Goal: Information Seeking & Learning: Learn about a topic

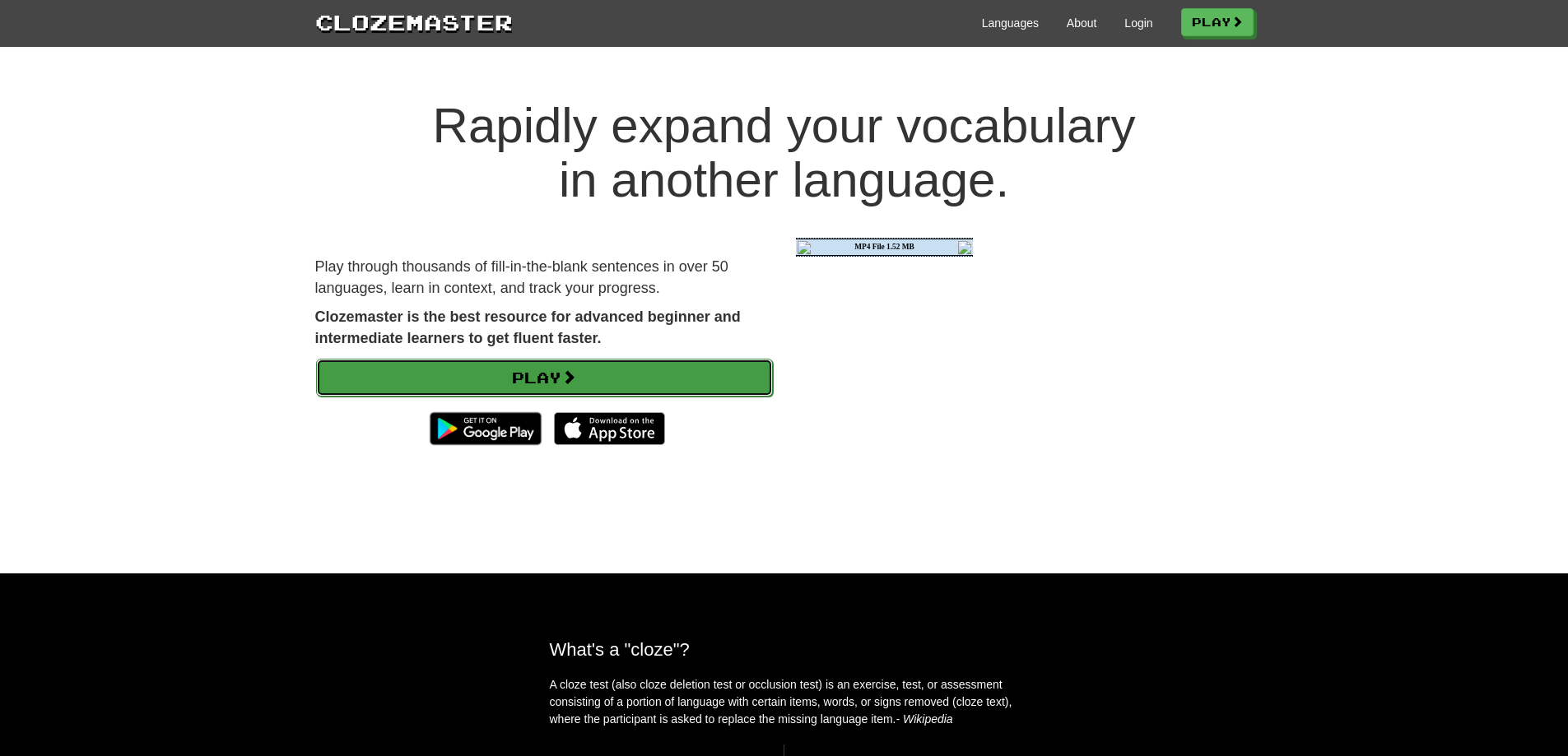
click at [510, 383] on link "Play" at bounding box center [544, 378] width 457 height 38
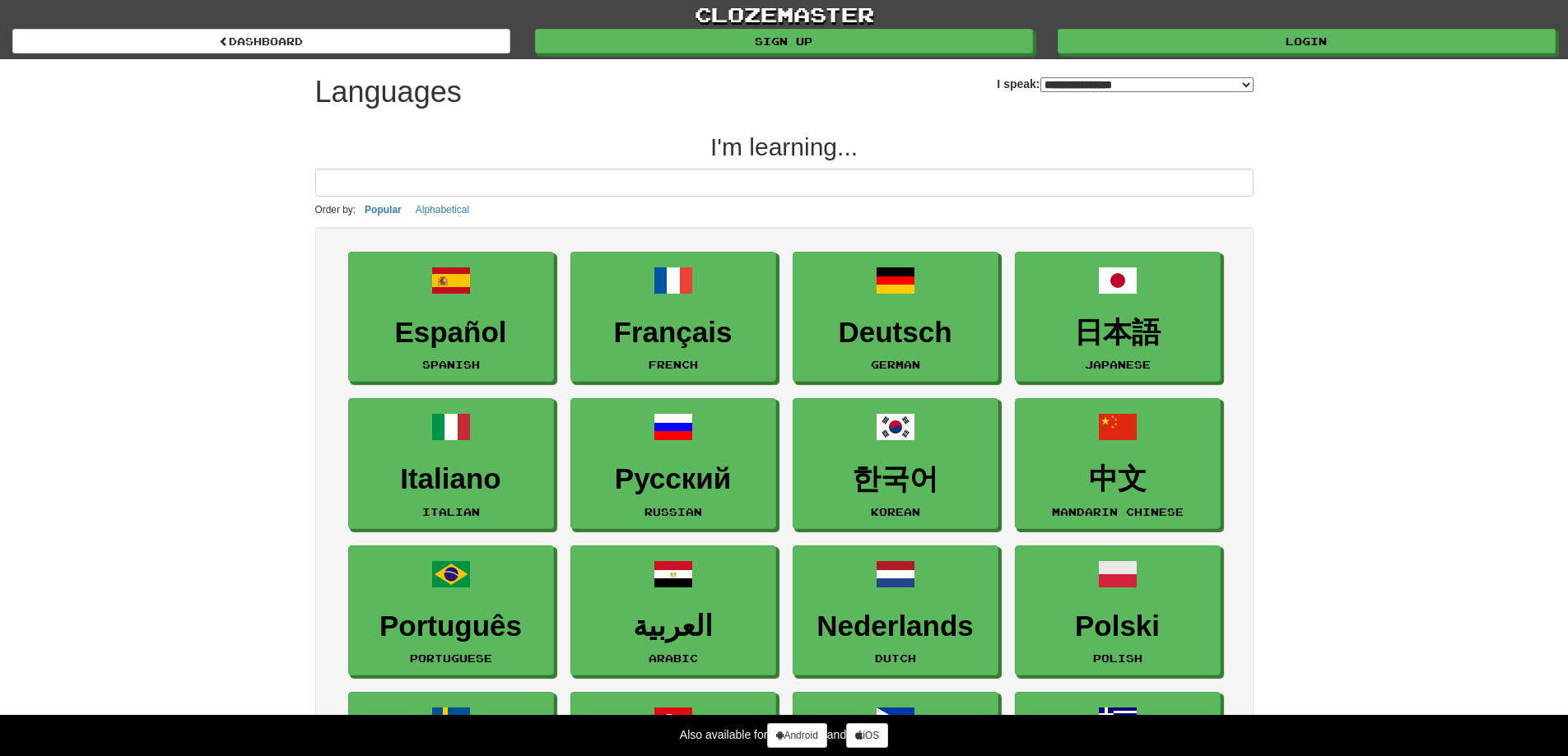
select select "*******"
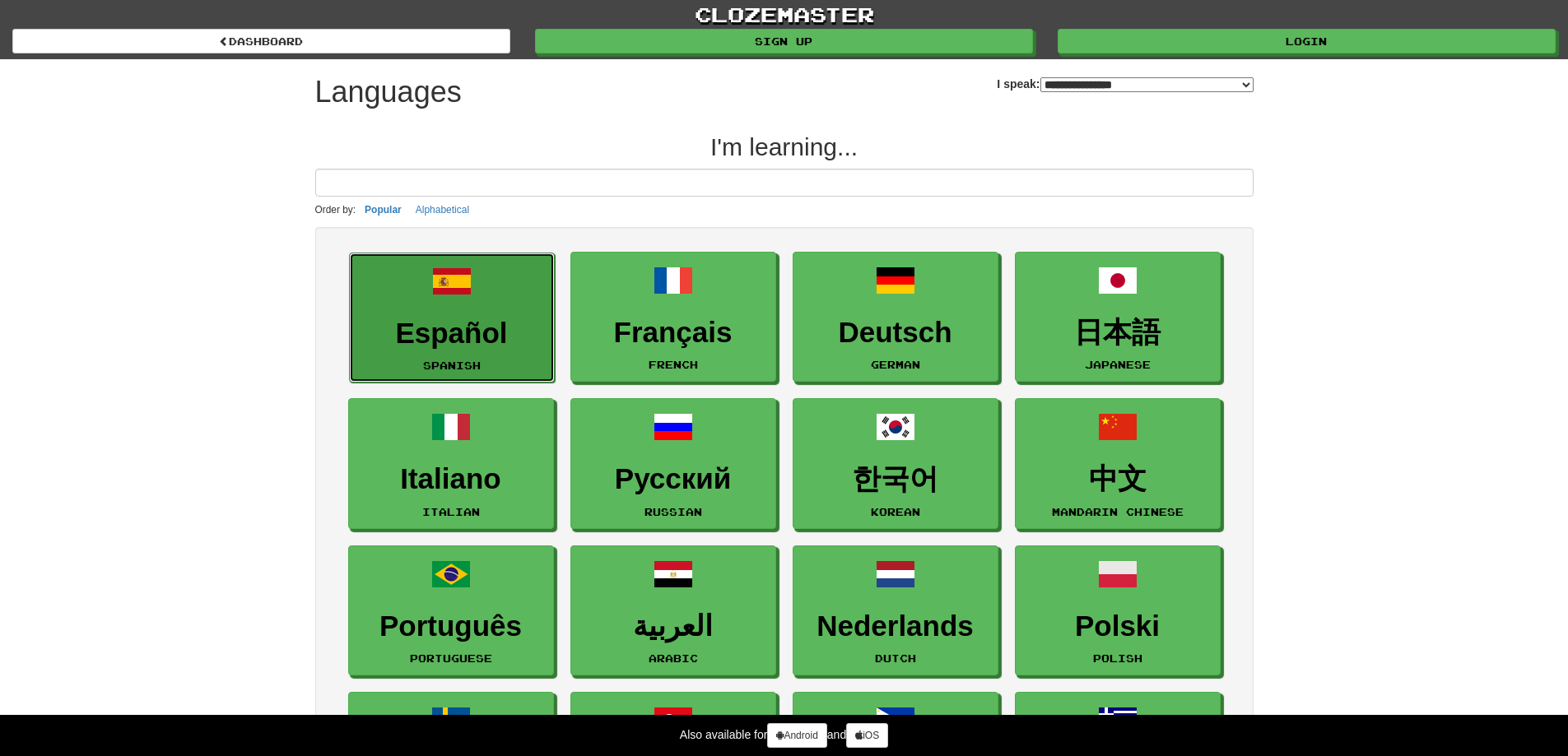
click at [482, 329] on h3 "Español" at bounding box center [452, 334] width 188 height 32
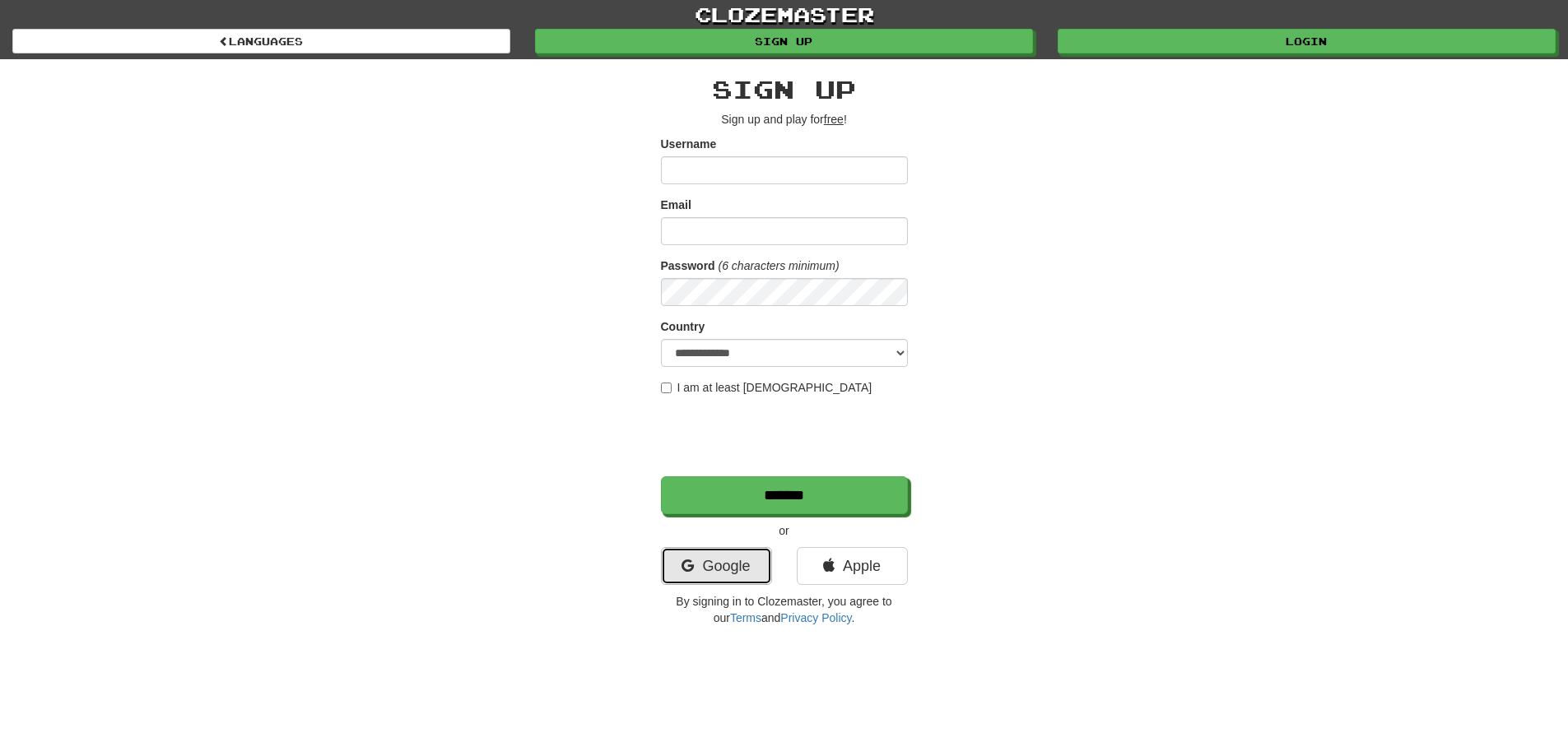
click at [743, 571] on link "Google" at bounding box center [717, 566] width 111 height 38
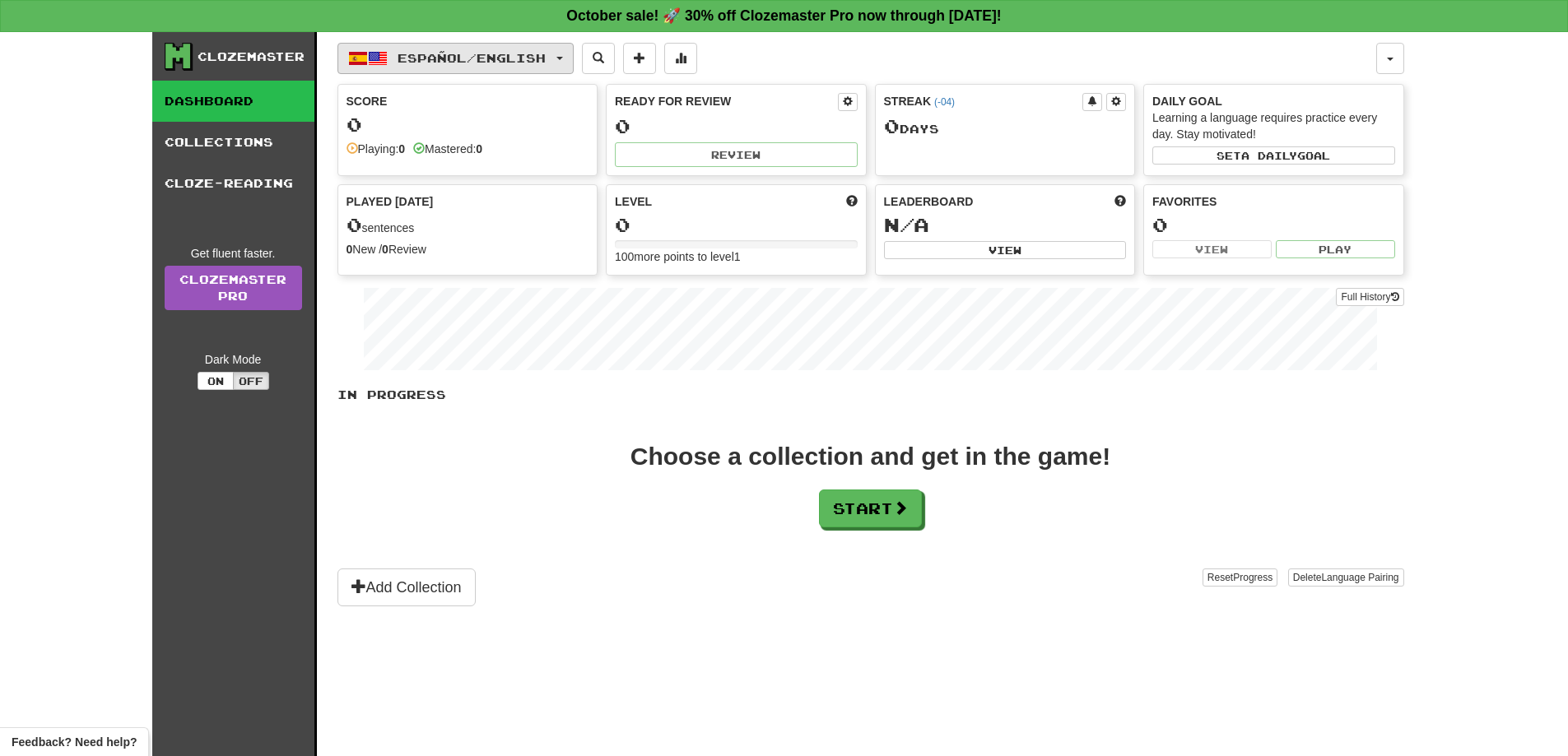
click at [546, 57] on span "Español / English" at bounding box center [472, 58] width 148 height 14
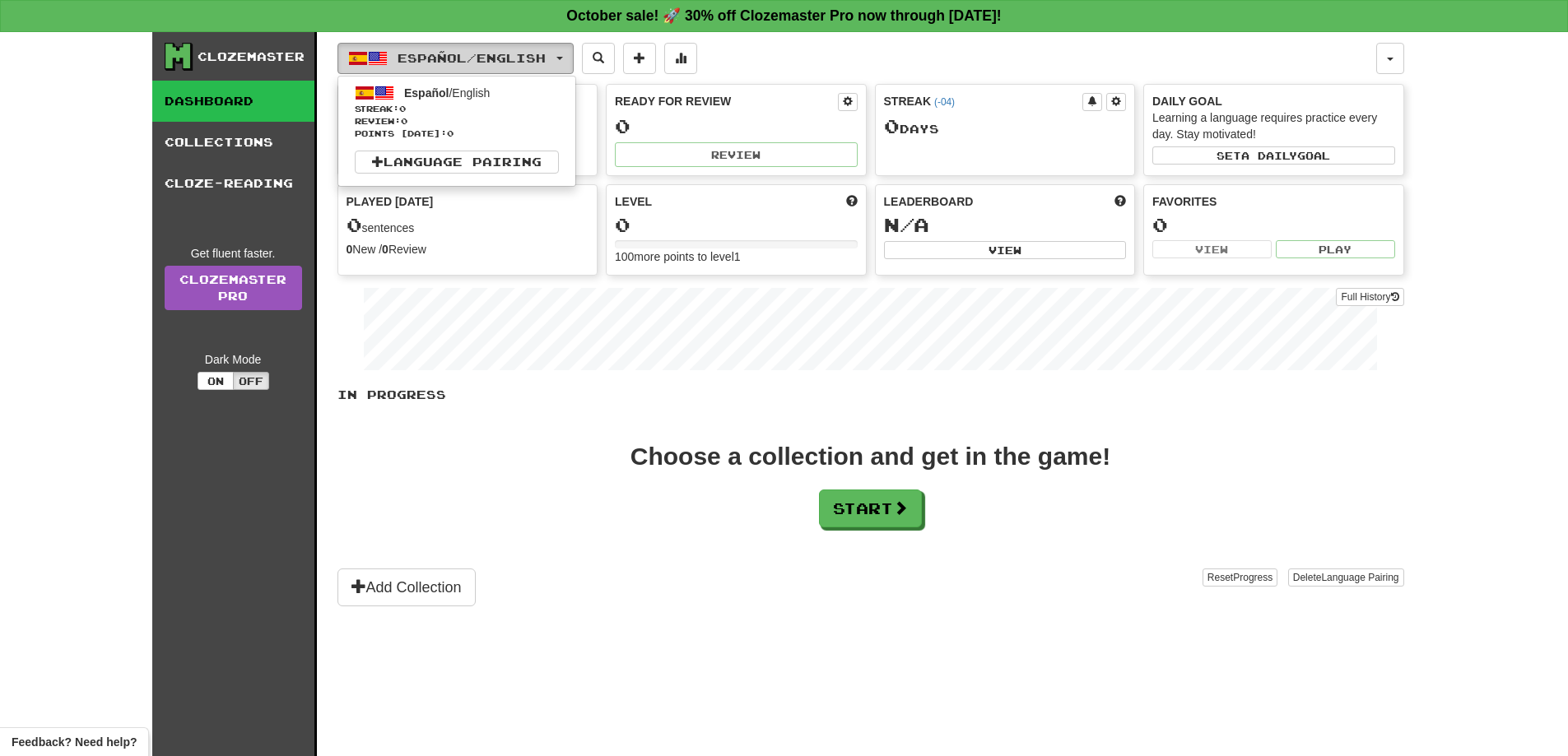
click at [546, 57] on span "Español / English" at bounding box center [472, 58] width 148 height 14
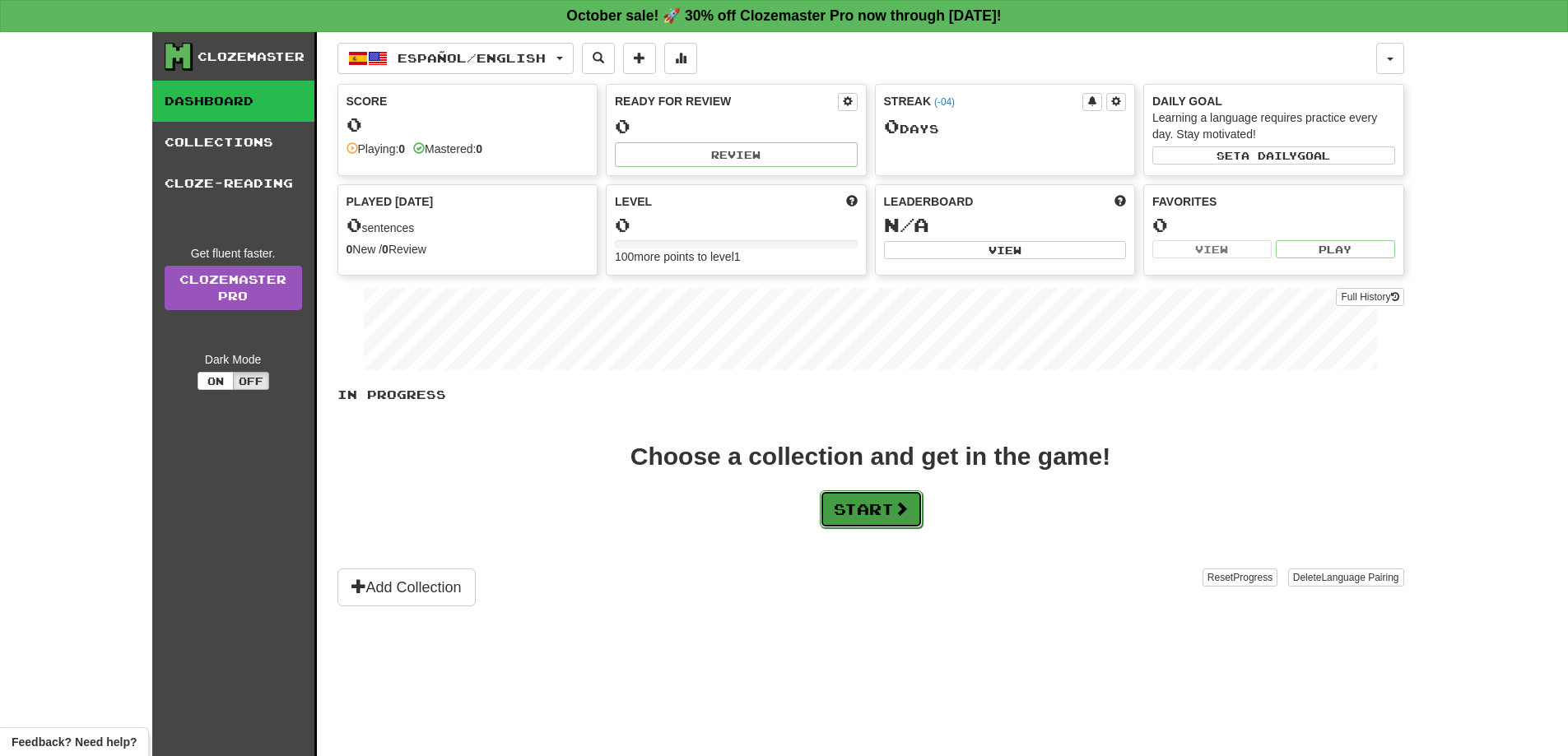
click at [872, 504] on button "Start" at bounding box center [871, 509] width 103 height 38
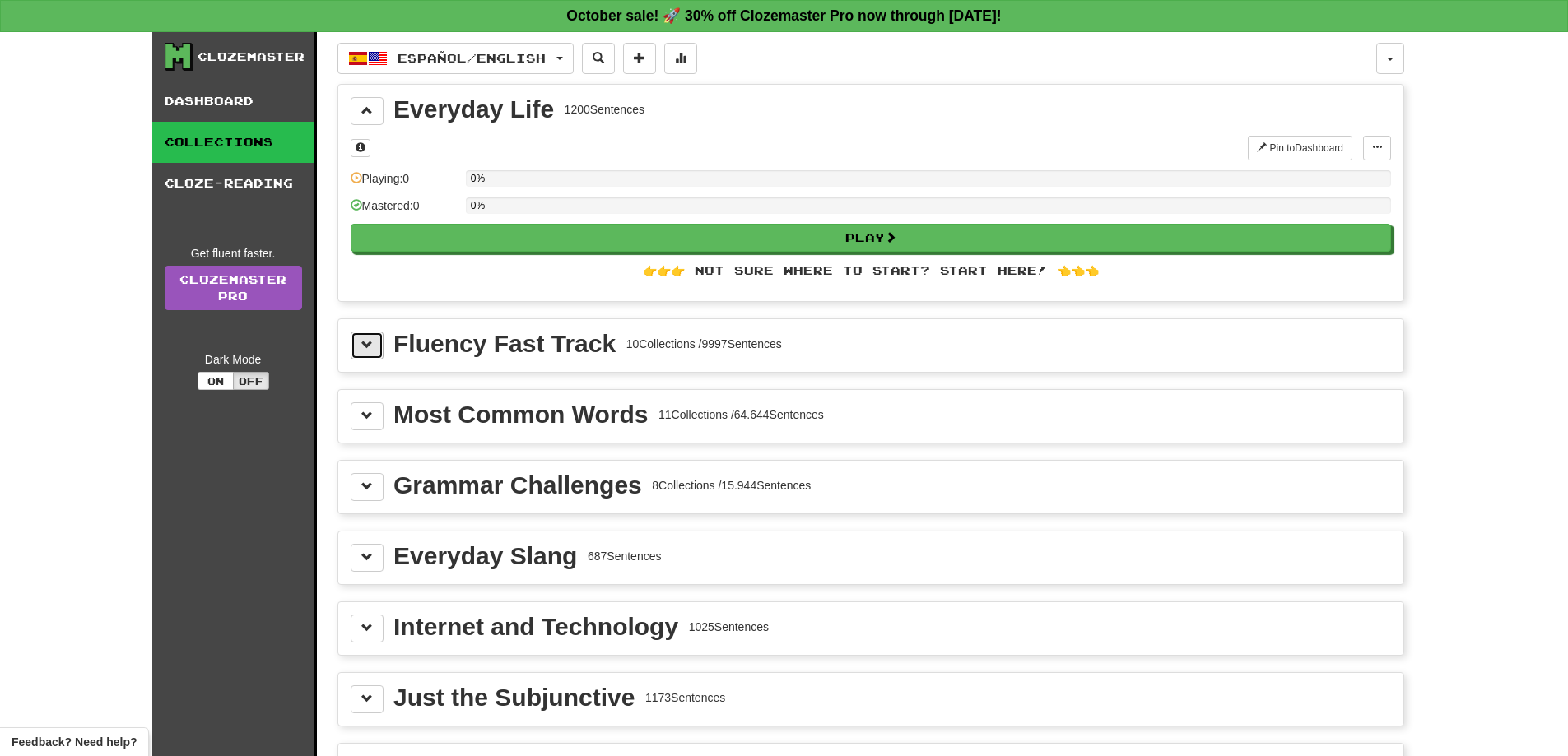
drag, startPoint x: 373, startPoint y: 349, endPoint x: 382, endPoint y: 353, distance: 9.8
click at [375, 352] on button at bounding box center [367, 345] width 33 height 28
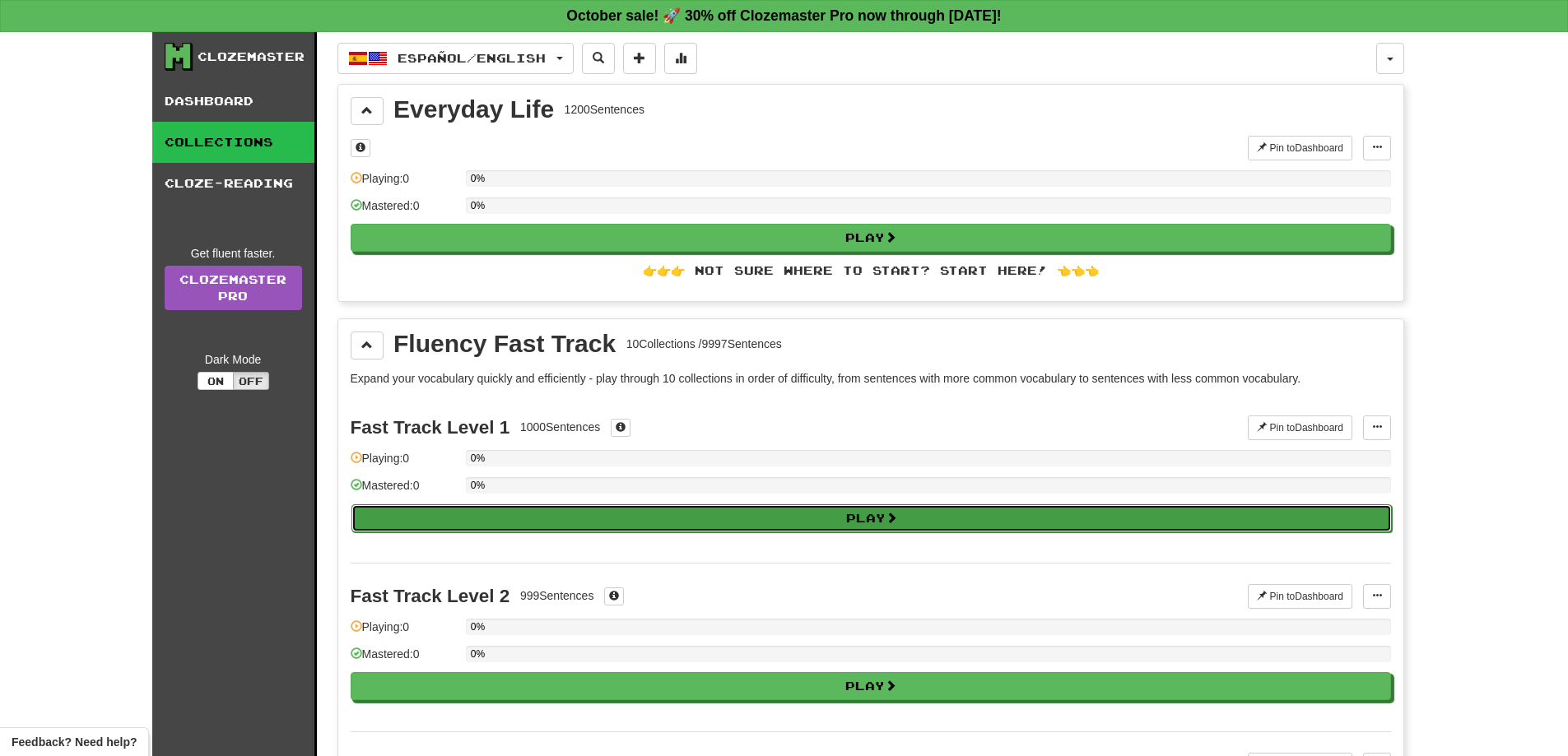
click at [660, 515] on button "Play" at bounding box center [871, 518] width 1041 height 28
select select "**"
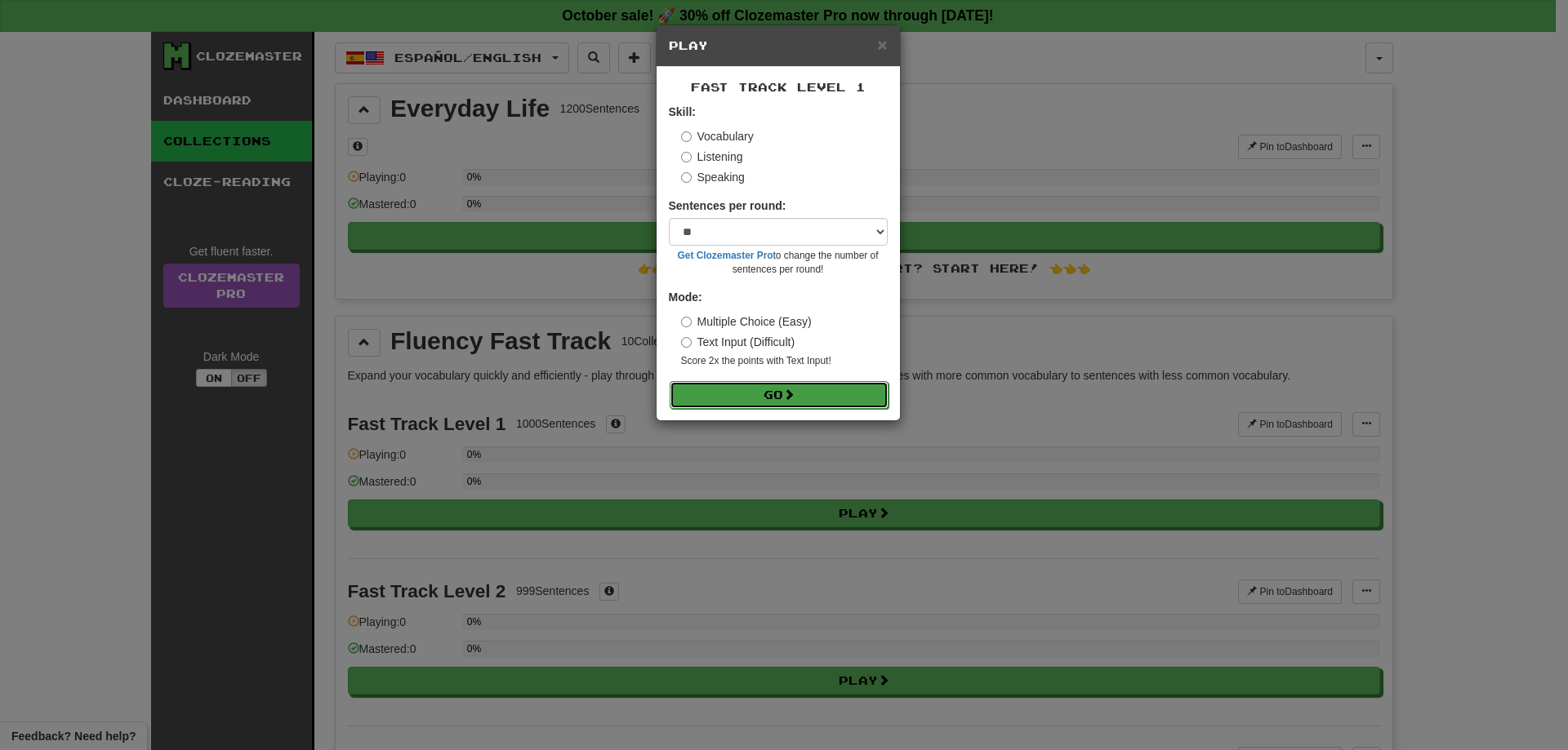
click at [799, 395] on button "Go" at bounding box center [779, 395] width 219 height 28
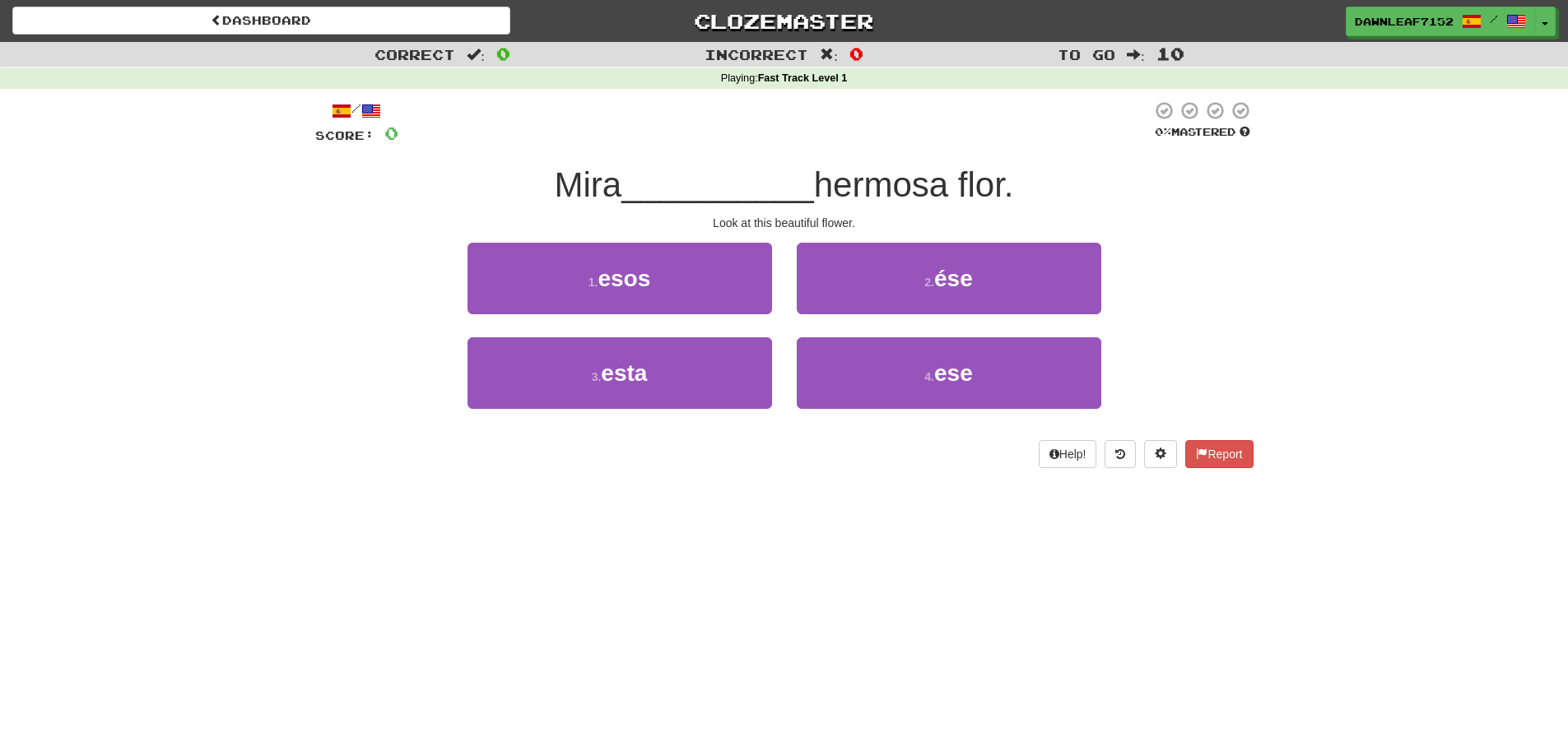
click at [744, 198] on span "__________" at bounding box center [718, 185] width 193 height 39
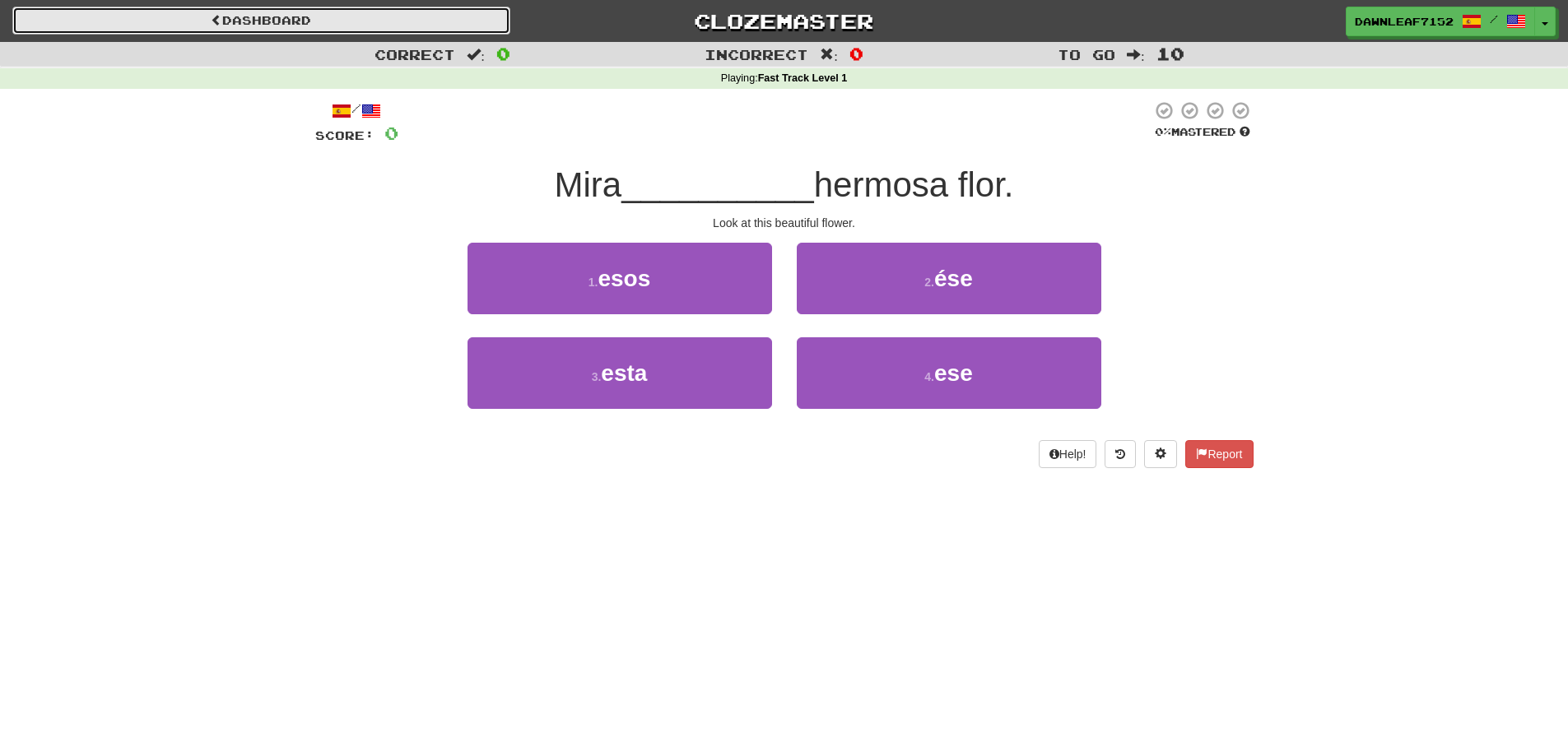
click at [278, 24] on link "Dashboard" at bounding box center [262, 20] width 498 height 28
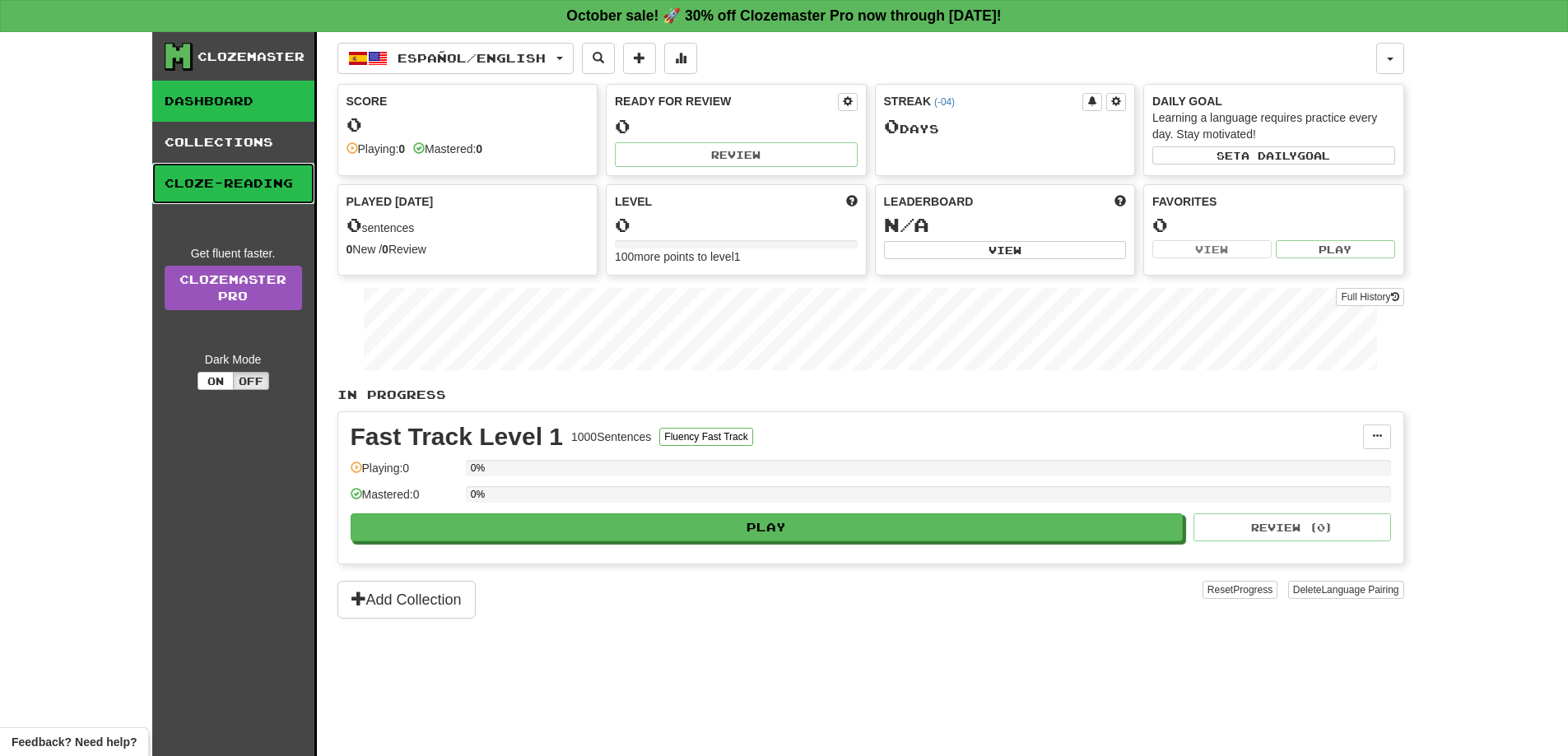
click at [240, 174] on link "Cloze-Reading" at bounding box center [233, 183] width 162 height 41
